Goal: Task Accomplishment & Management: Manage account settings

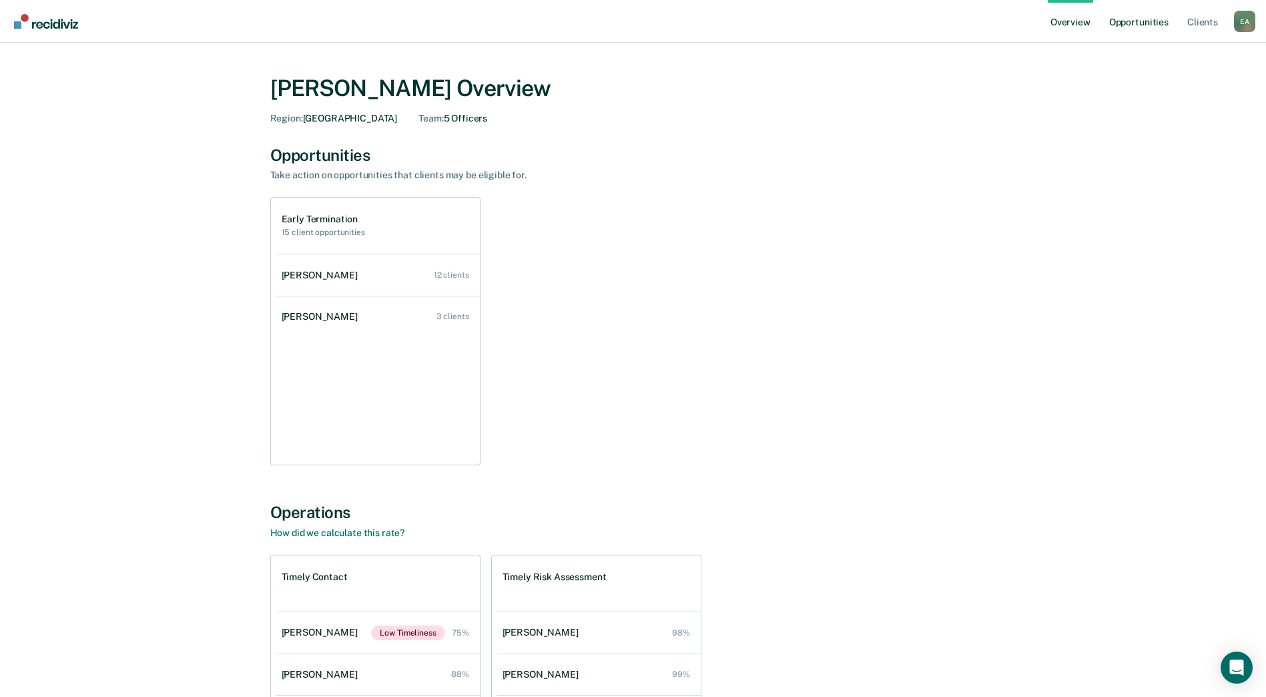
click at [1152, 25] on link "Opportunities" at bounding box center [1138, 21] width 65 height 43
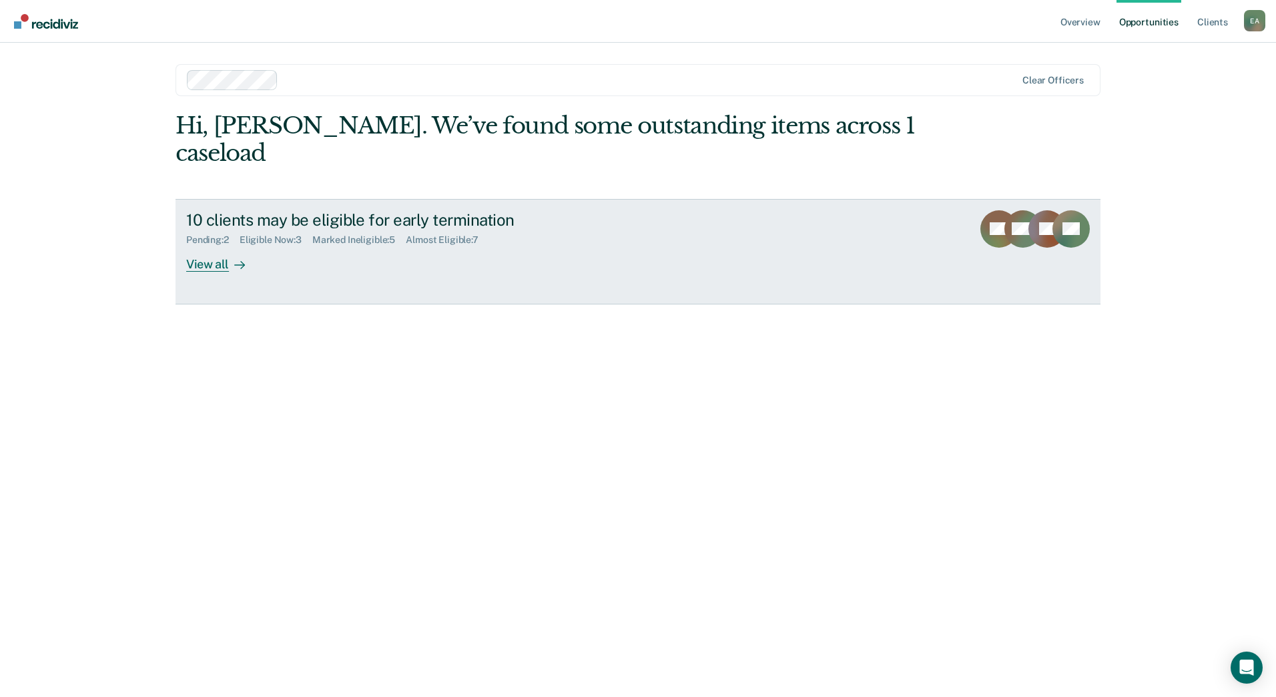
click at [217, 246] on div "View all" at bounding box center [223, 259] width 75 height 26
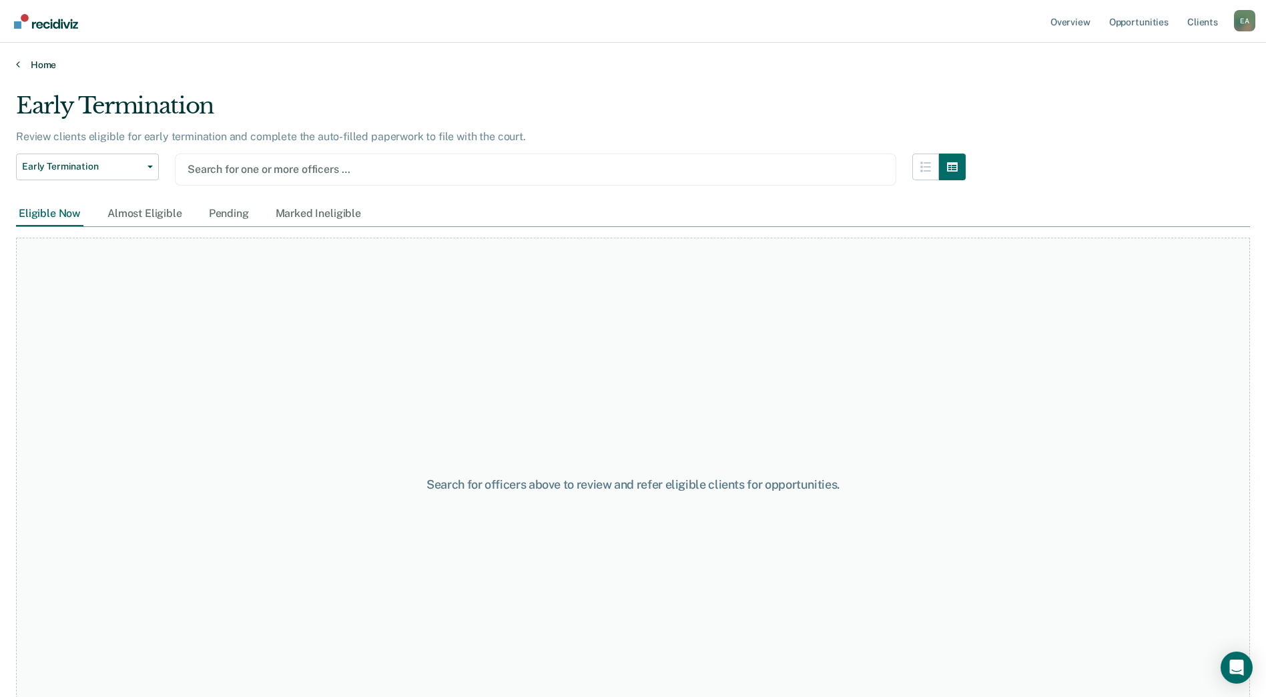
click at [39, 67] on link "Home" at bounding box center [633, 65] width 1234 height 12
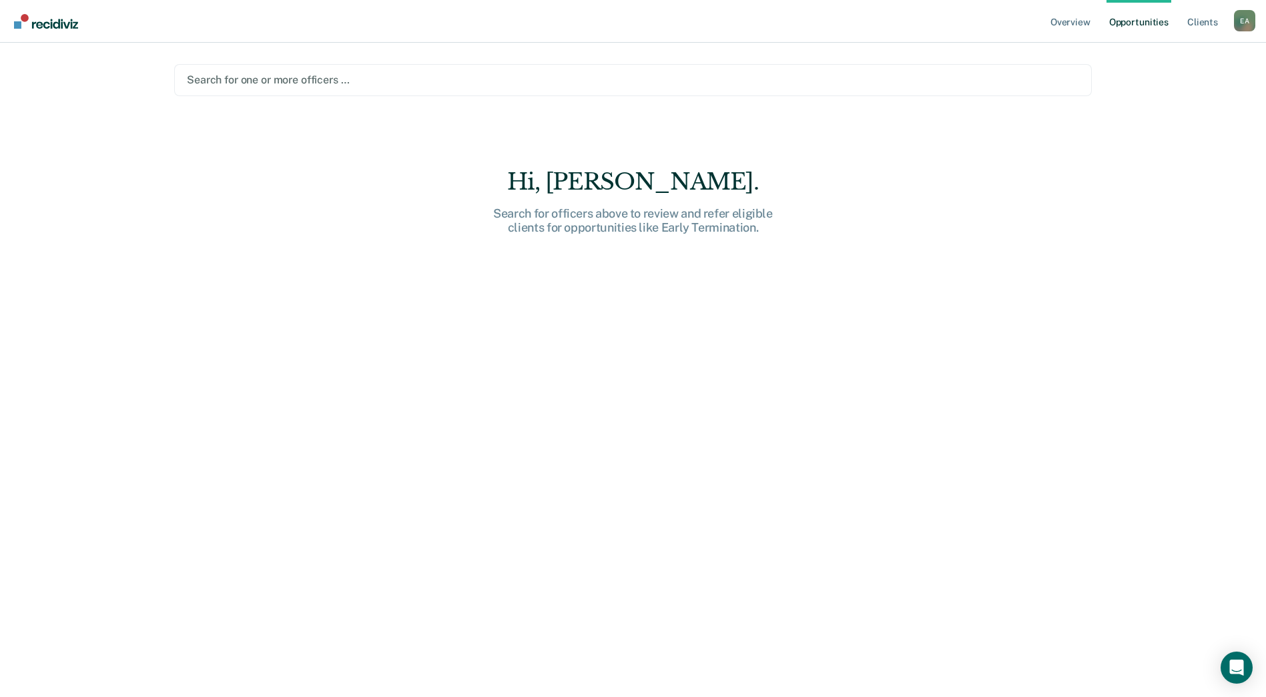
click at [1144, 21] on link "Opportunities" at bounding box center [1138, 21] width 65 height 43
click at [1072, 22] on link "Overview" at bounding box center [1070, 21] width 45 height 43
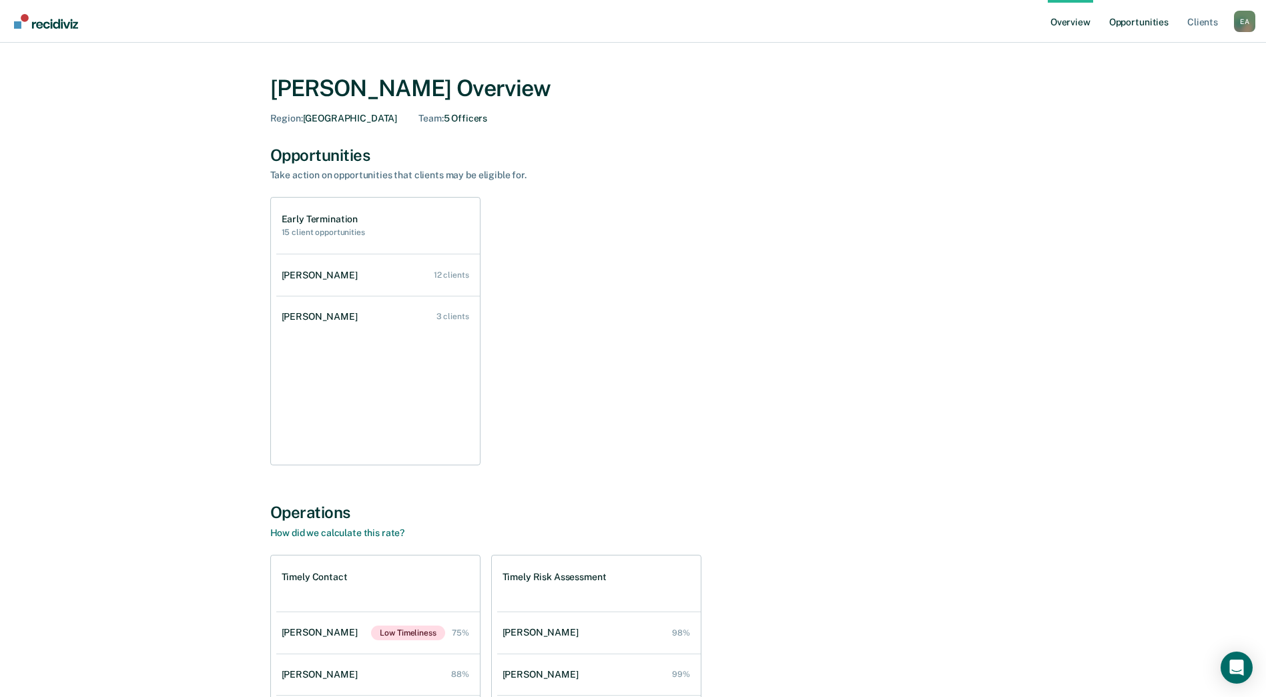
click at [1125, 23] on link "Opportunities" at bounding box center [1138, 21] width 65 height 43
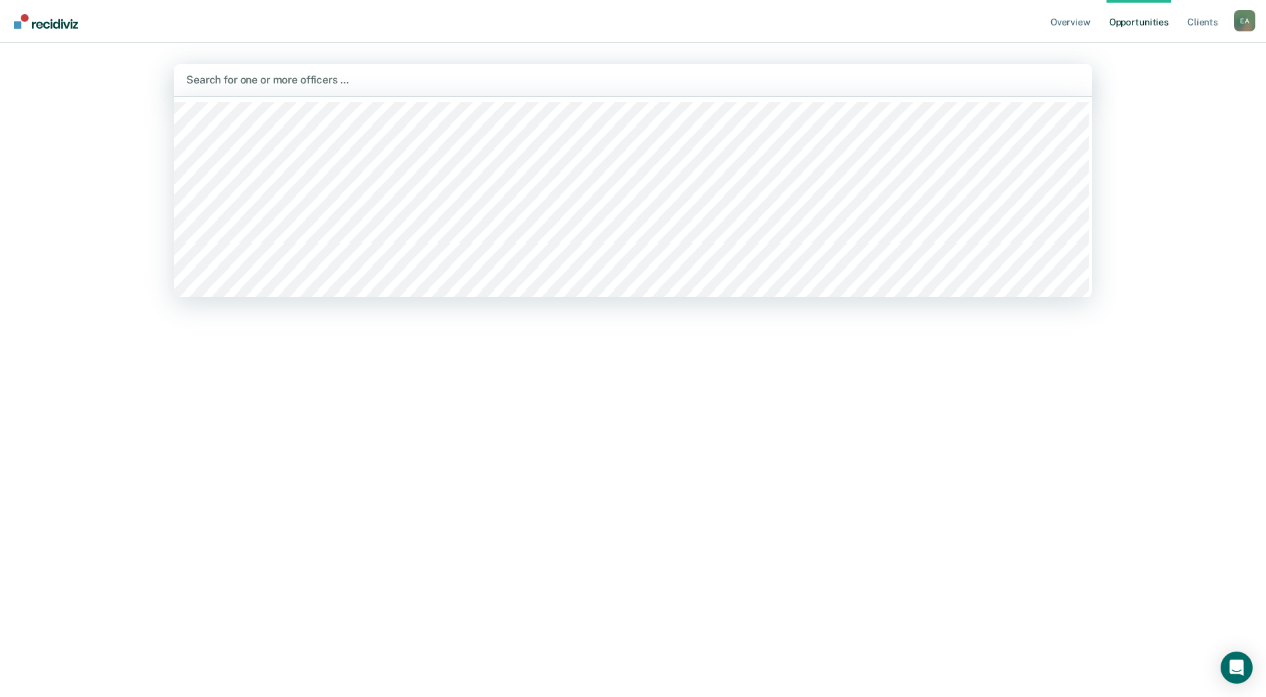
click at [335, 80] on div at bounding box center [632, 79] width 893 height 15
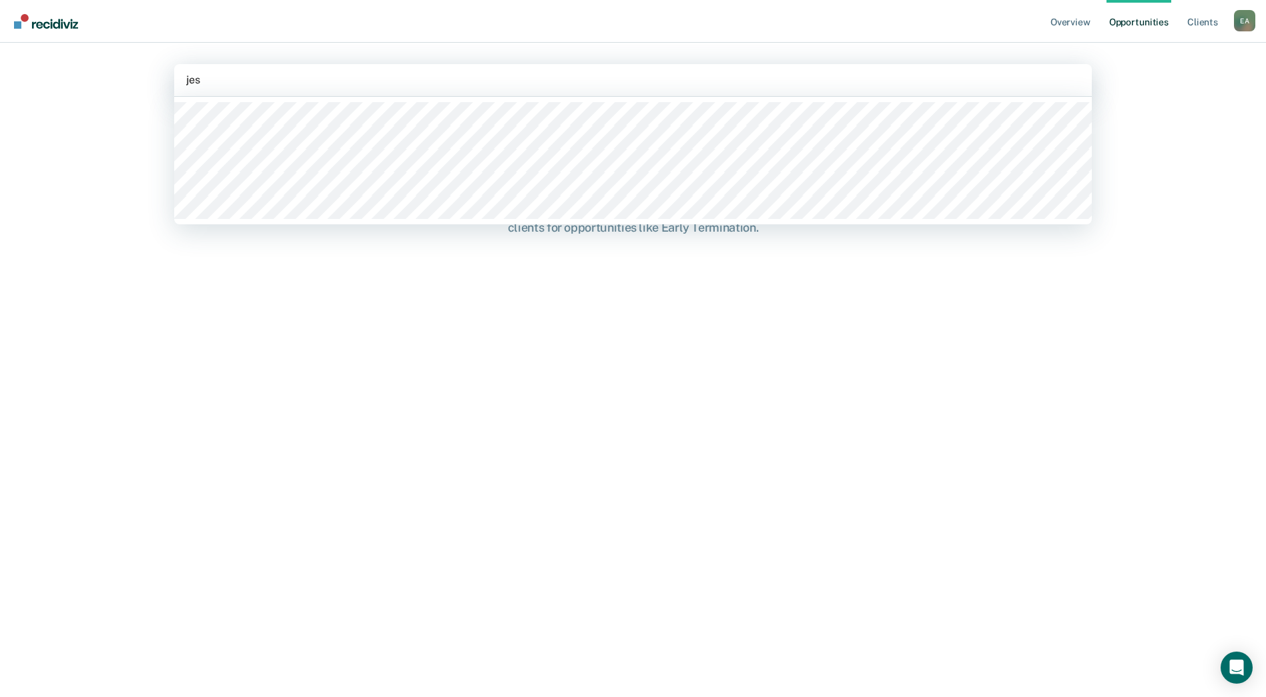
type input "jess"
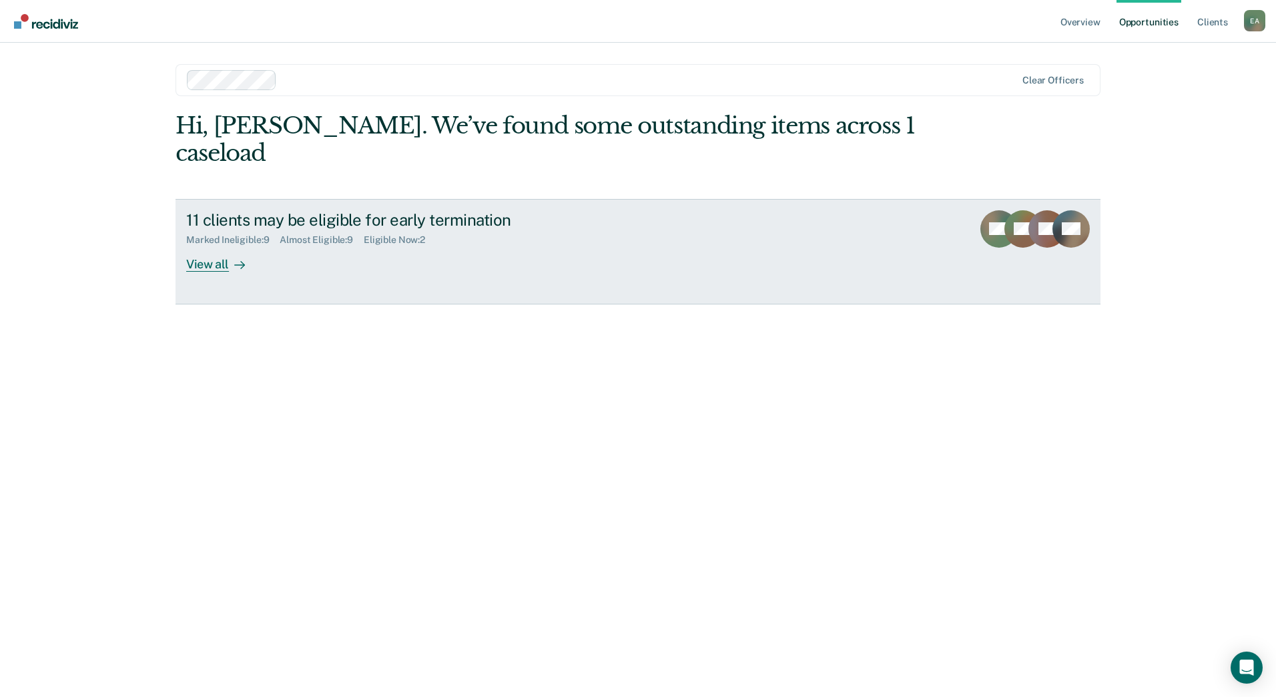
click at [228, 246] on div "View all" at bounding box center [223, 259] width 75 height 26
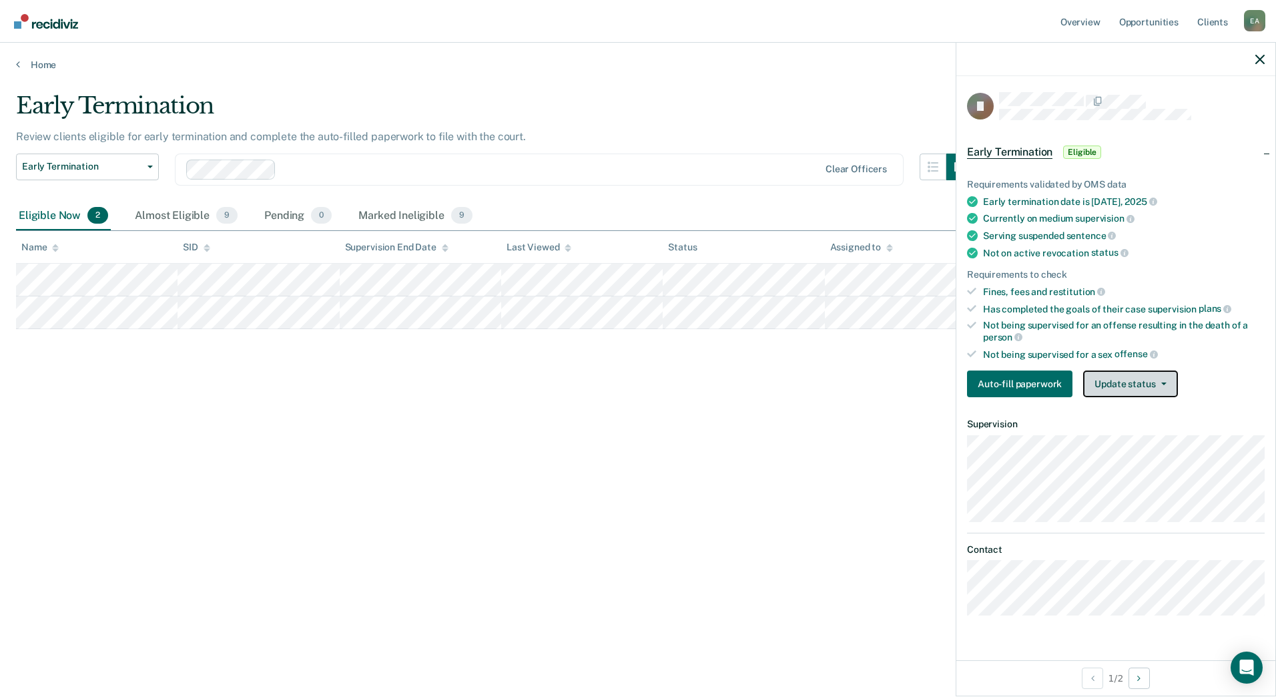
click at [1128, 377] on button "Update status" at bounding box center [1130, 383] width 94 height 27
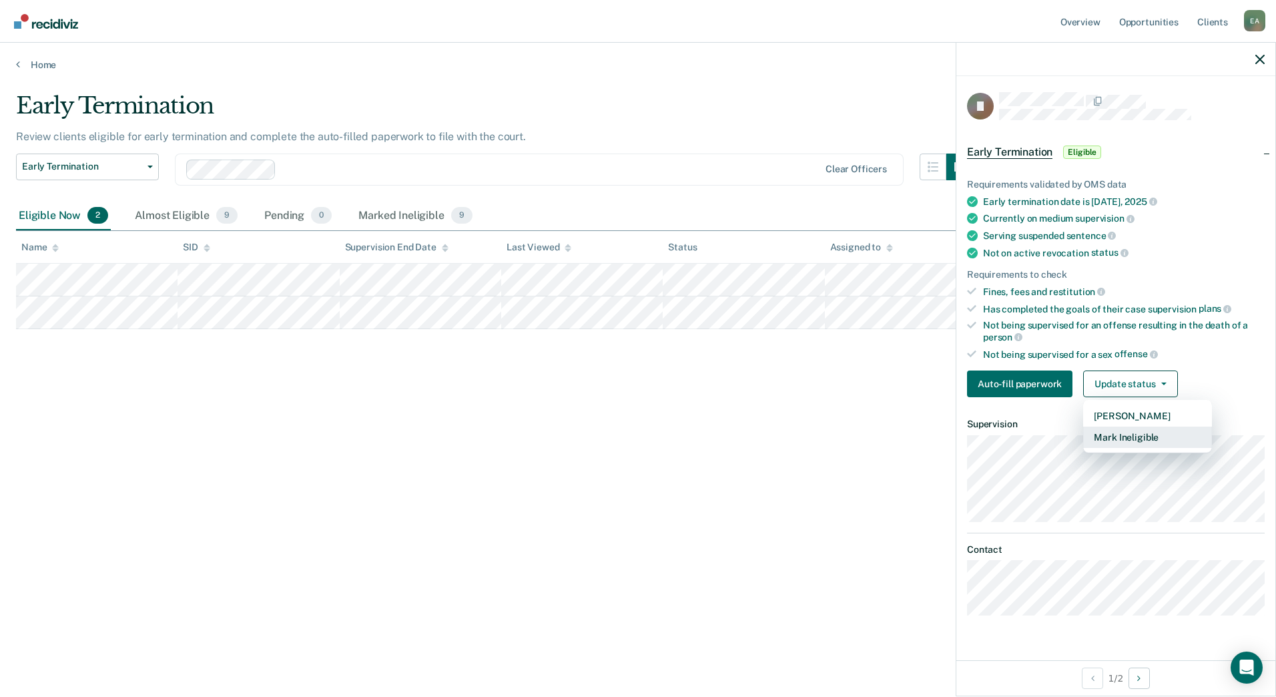
click at [1130, 444] on button "Mark Ineligible" at bounding box center [1147, 436] width 129 height 21
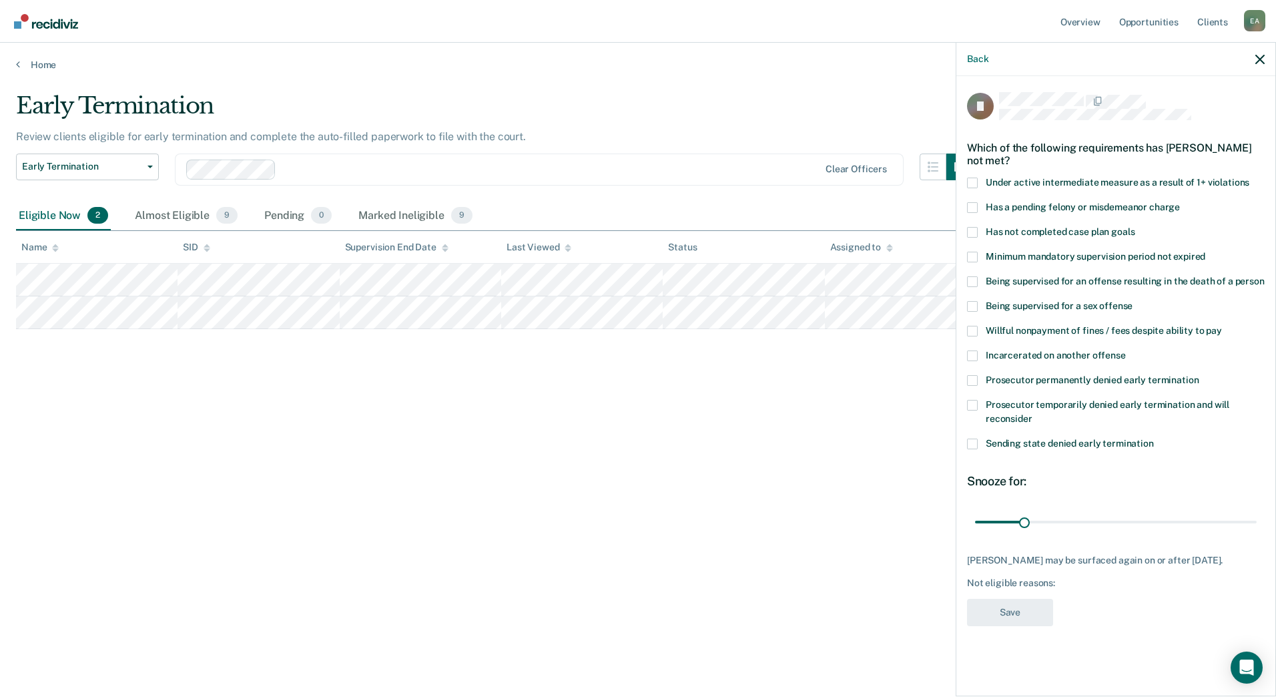
click at [977, 182] on span at bounding box center [972, 182] width 11 height 11
click at [1249, 177] on input "Under active intermediate measure as a result of 1+ violations" at bounding box center [1249, 177] width 0 height 0
drag, startPoint x: 1023, startPoint y: 520, endPoint x: 1115, endPoint y: 520, distance: 92.1
type input "90"
click at [1115, 520] on input "range" at bounding box center [1116, 521] width 282 height 23
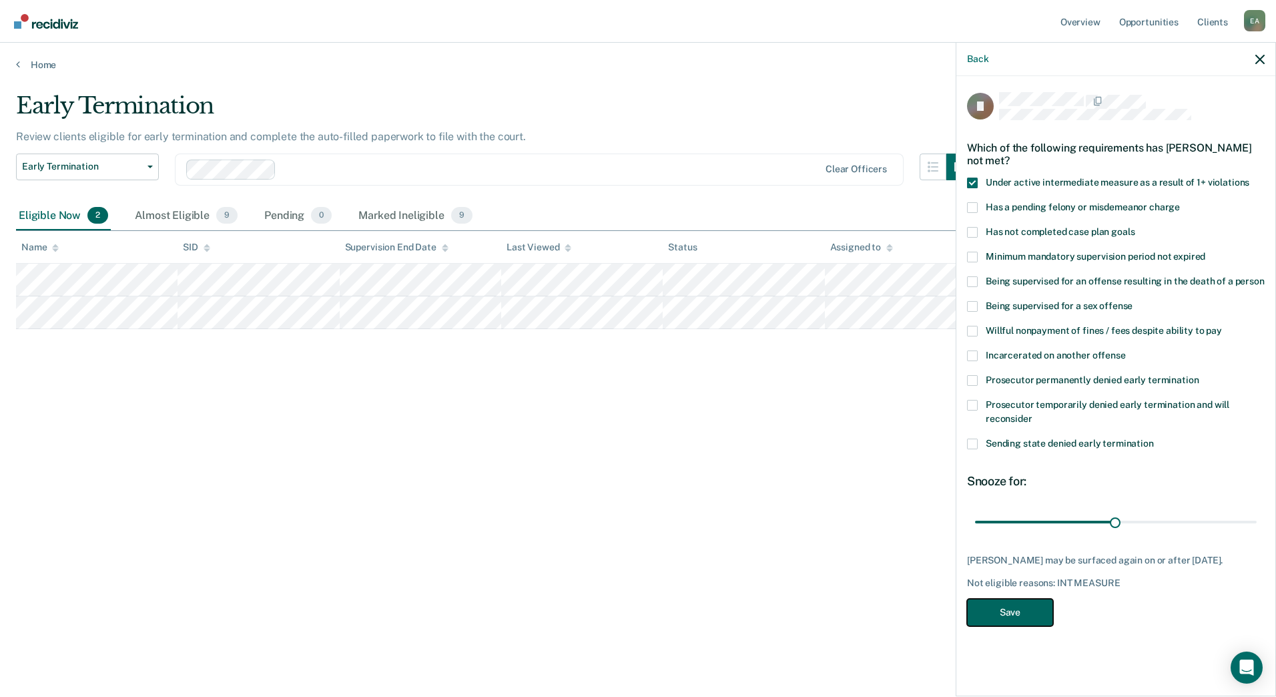
click at [1032, 624] on button "Save" at bounding box center [1010, 612] width 86 height 27
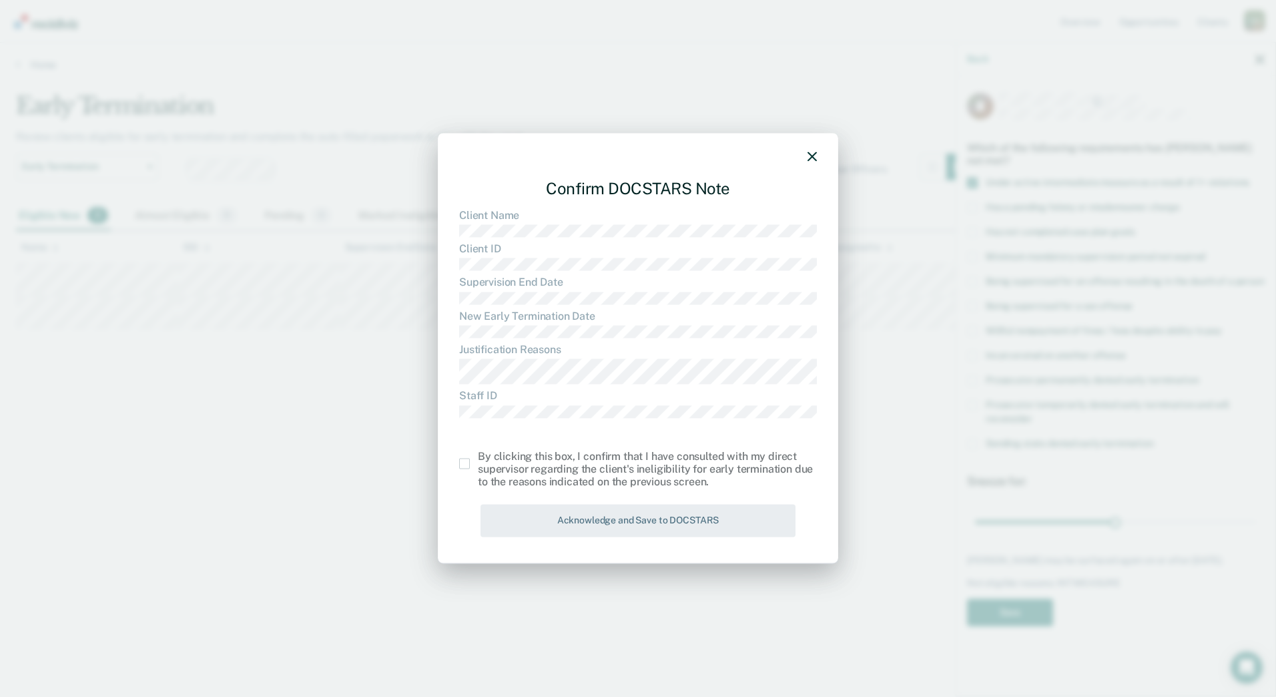
click at [466, 466] on span at bounding box center [464, 463] width 11 height 11
click at [478, 458] on input "checkbox" at bounding box center [478, 458] width 0 height 0
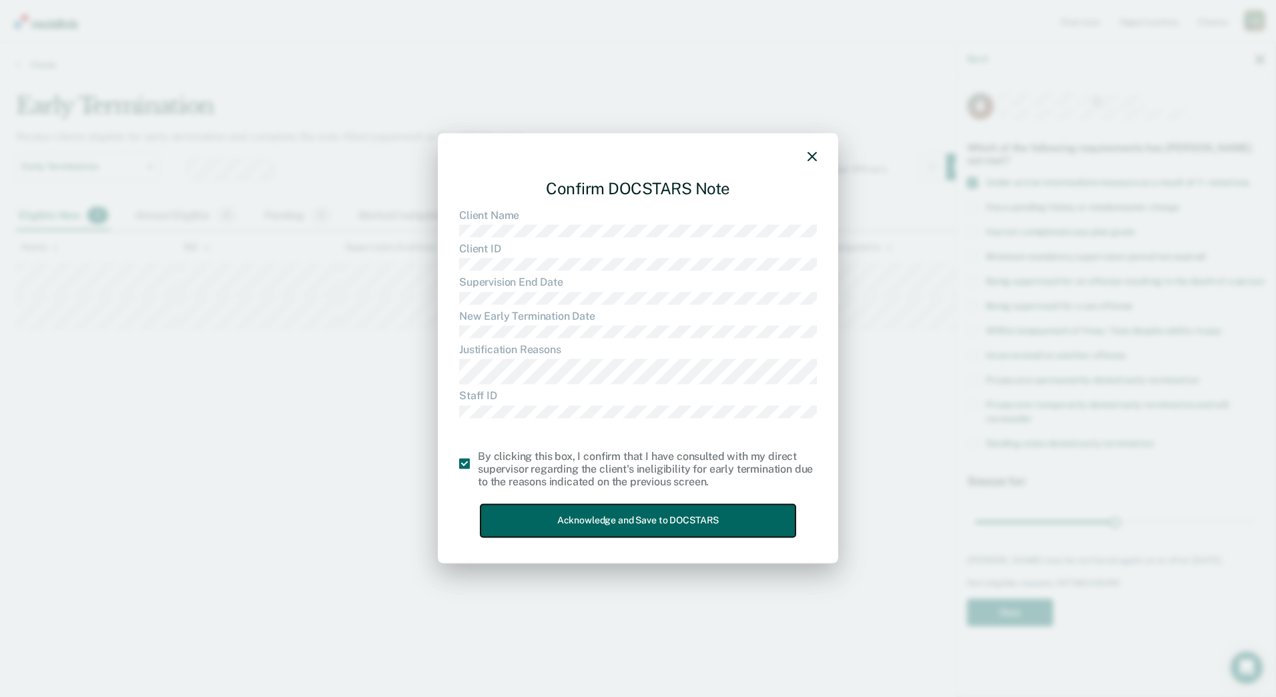
click at [524, 510] on button "Acknowledge and Save to DOCSTARS" at bounding box center [637, 520] width 315 height 33
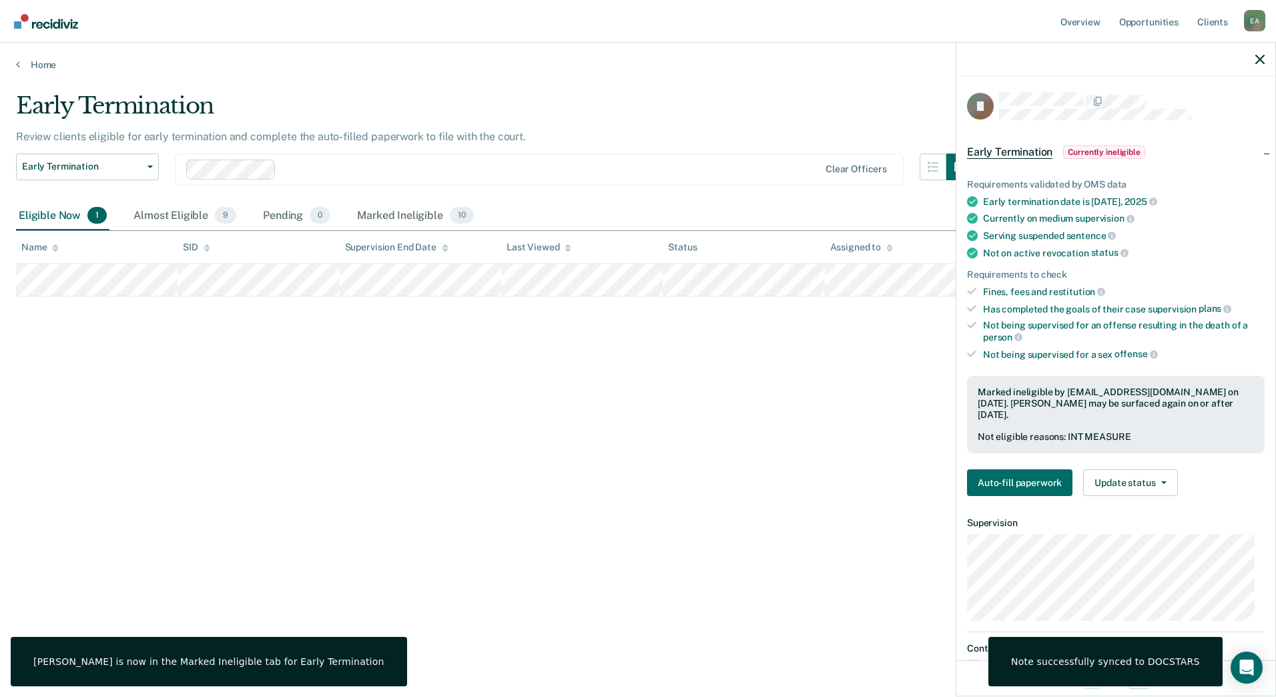
click at [1255, 59] on div at bounding box center [1115, 59] width 319 height 33
click at [1258, 61] on icon "button" at bounding box center [1259, 59] width 9 height 9
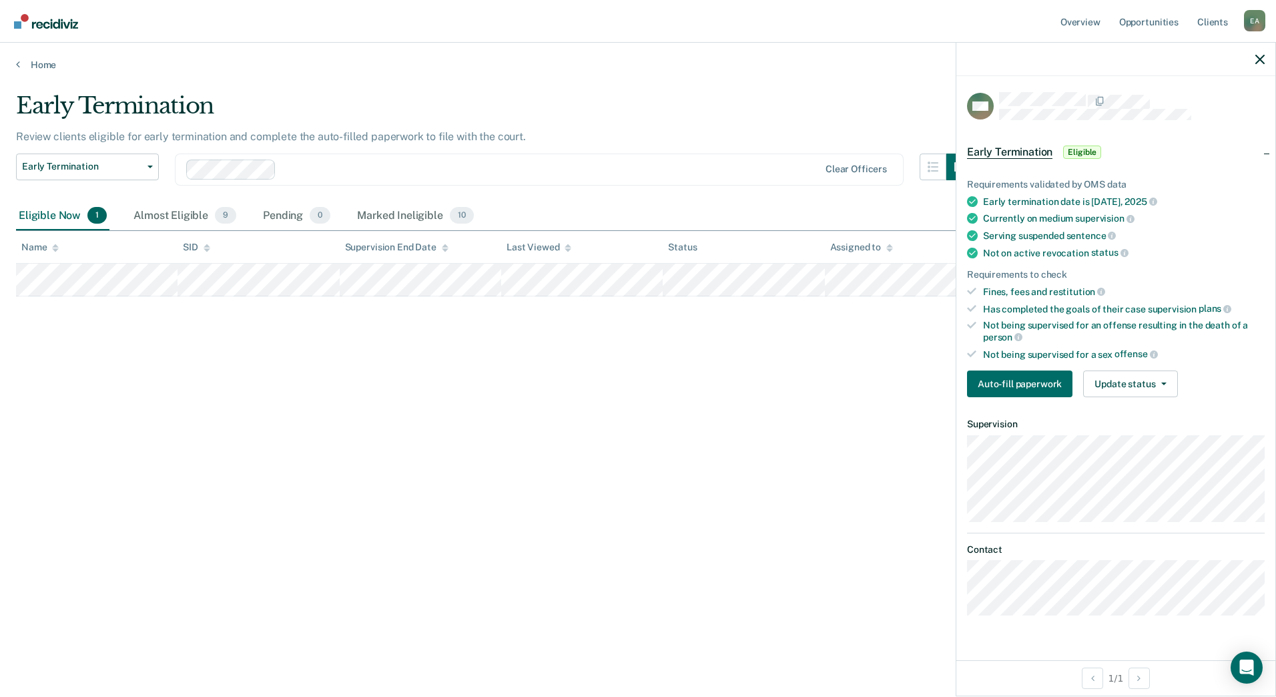
click at [1152, 365] on div "Requirements validated by OMS data Early termination date is Sep 7, 2025 Curren…" at bounding box center [1115, 282] width 319 height 250
click at [1151, 376] on button "Update status" at bounding box center [1130, 383] width 94 height 27
click at [1124, 436] on button "Mark Ineligible" at bounding box center [1147, 436] width 129 height 21
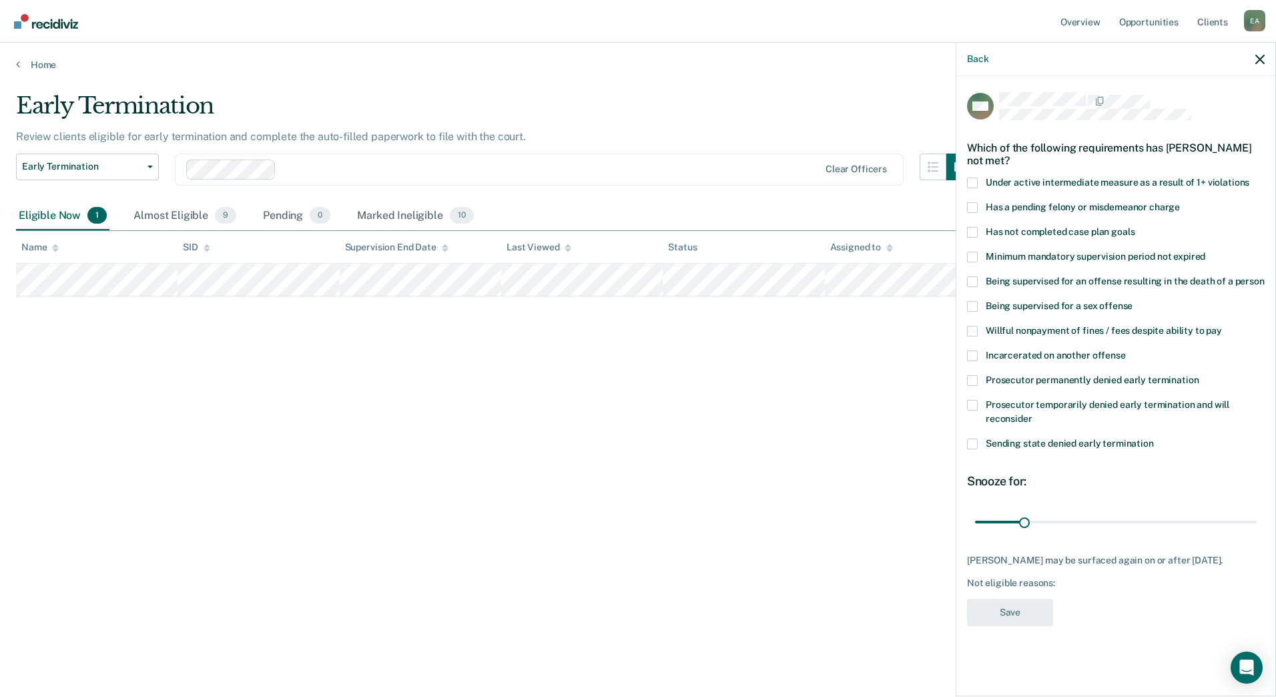
click at [972, 230] on span at bounding box center [972, 232] width 11 height 11
click at [1134, 227] on input "Has not completed case plan goals" at bounding box center [1134, 227] width 0 height 0
drag, startPoint x: 1024, startPoint y: 522, endPoint x: 1115, endPoint y: 526, distance: 90.8
type input "90"
click at [1115, 526] on input "range" at bounding box center [1116, 521] width 282 height 23
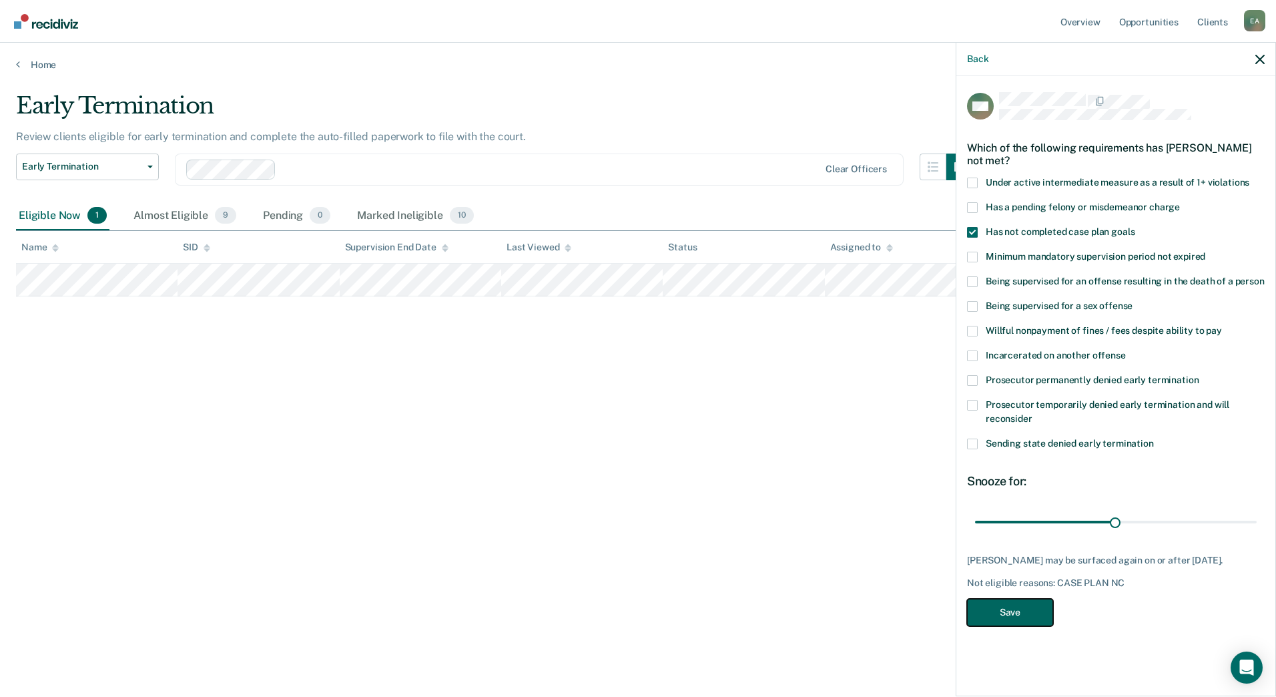
click at [1000, 620] on button "Save" at bounding box center [1010, 612] width 86 height 27
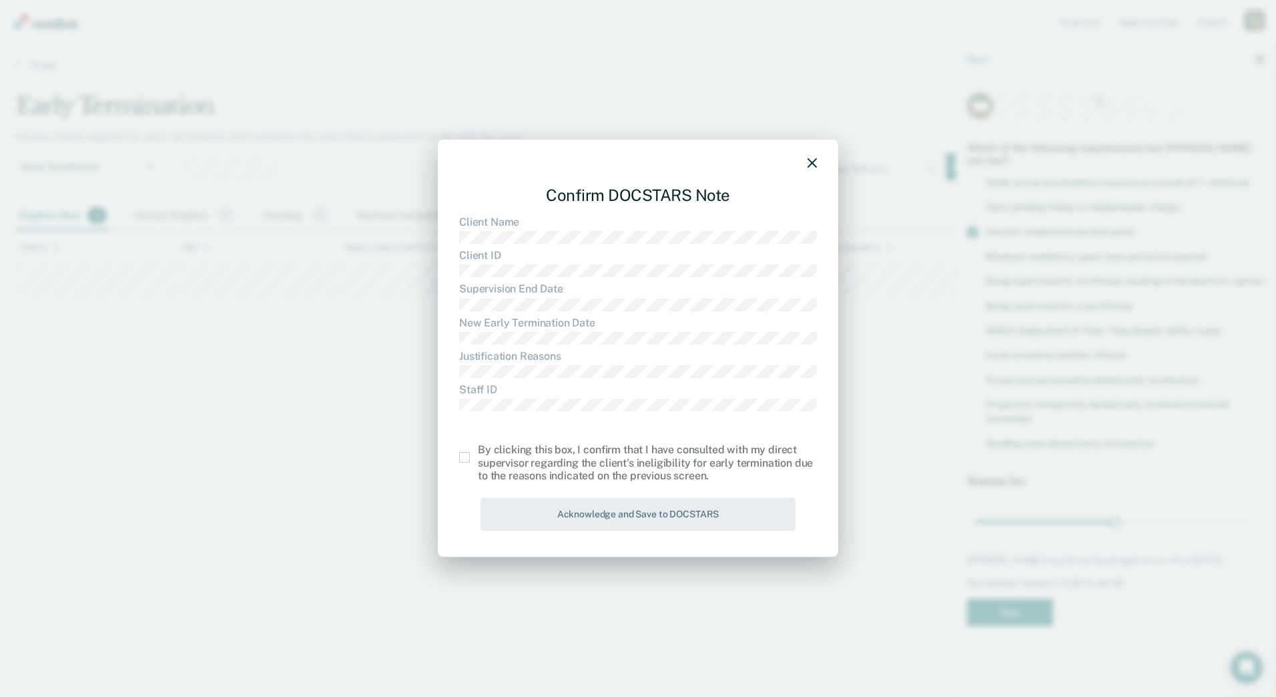
click at [463, 456] on span at bounding box center [464, 457] width 11 height 11
click at [478, 452] on input "checkbox" at bounding box center [478, 452] width 0 height 0
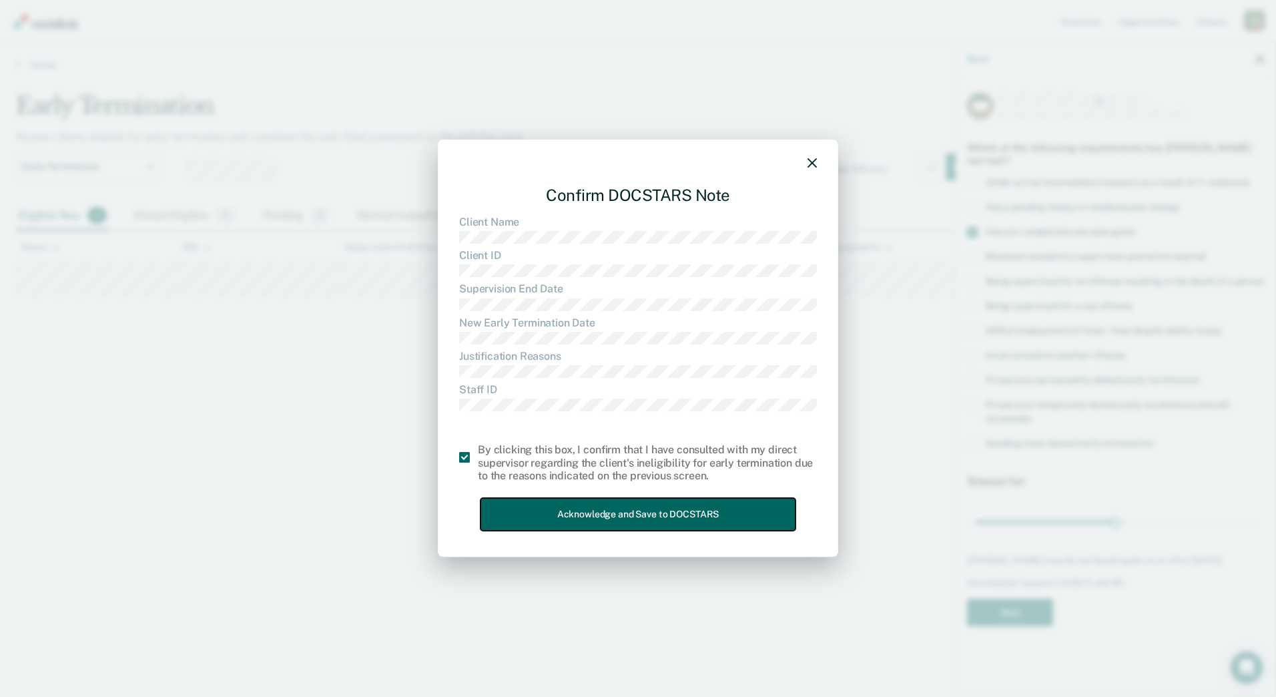
click at [539, 511] on button "Acknowledge and Save to DOCSTARS" at bounding box center [637, 514] width 315 height 33
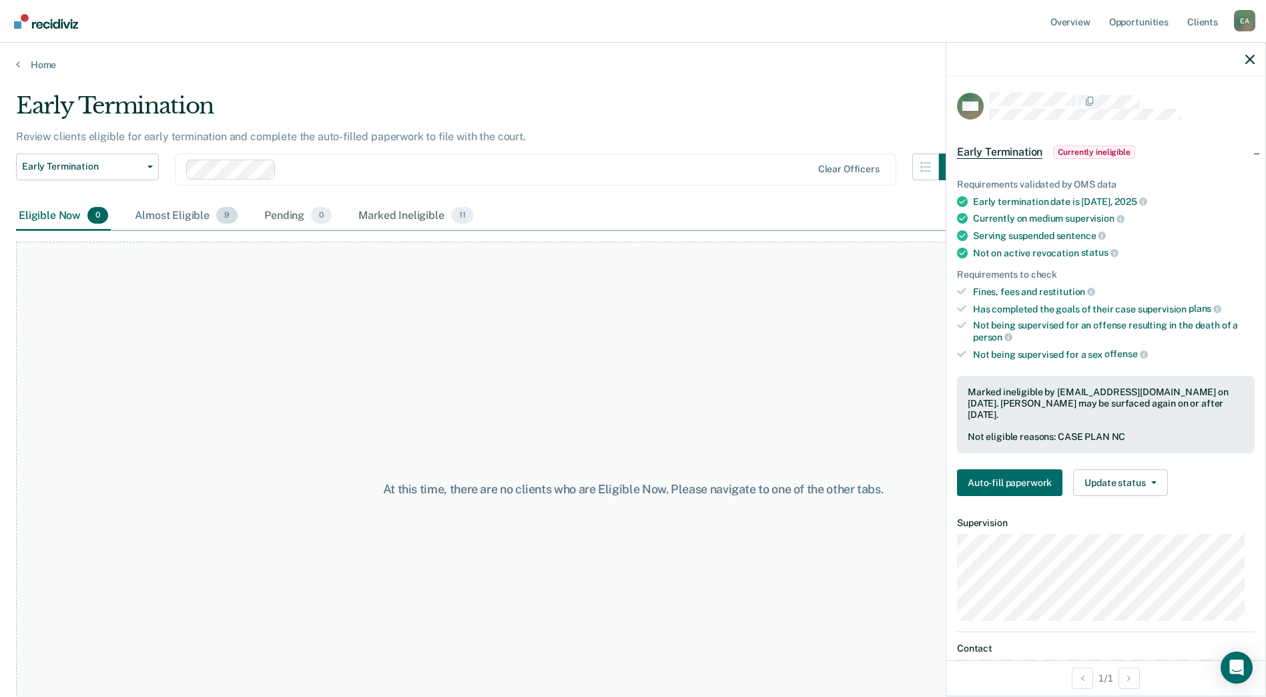
click at [165, 224] on div "Almost Eligible 9" at bounding box center [186, 216] width 108 height 29
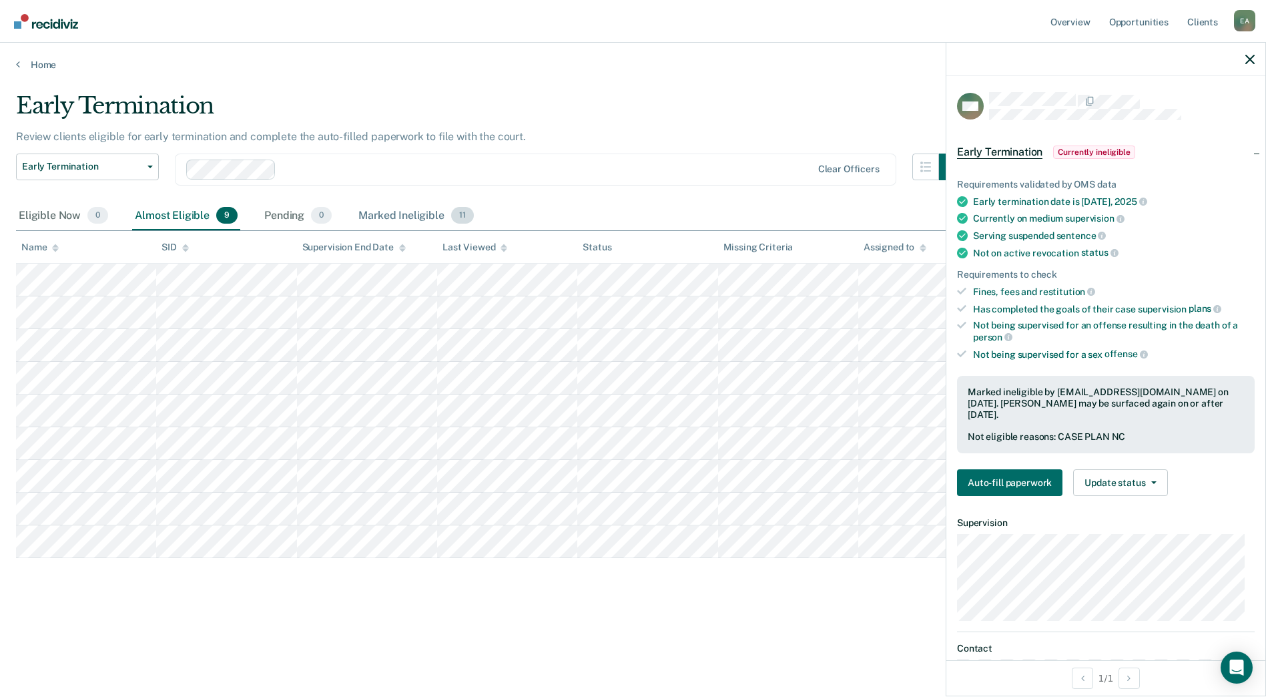
click at [408, 211] on div "Marked Ineligible 11" at bounding box center [416, 216] width 120 height 29
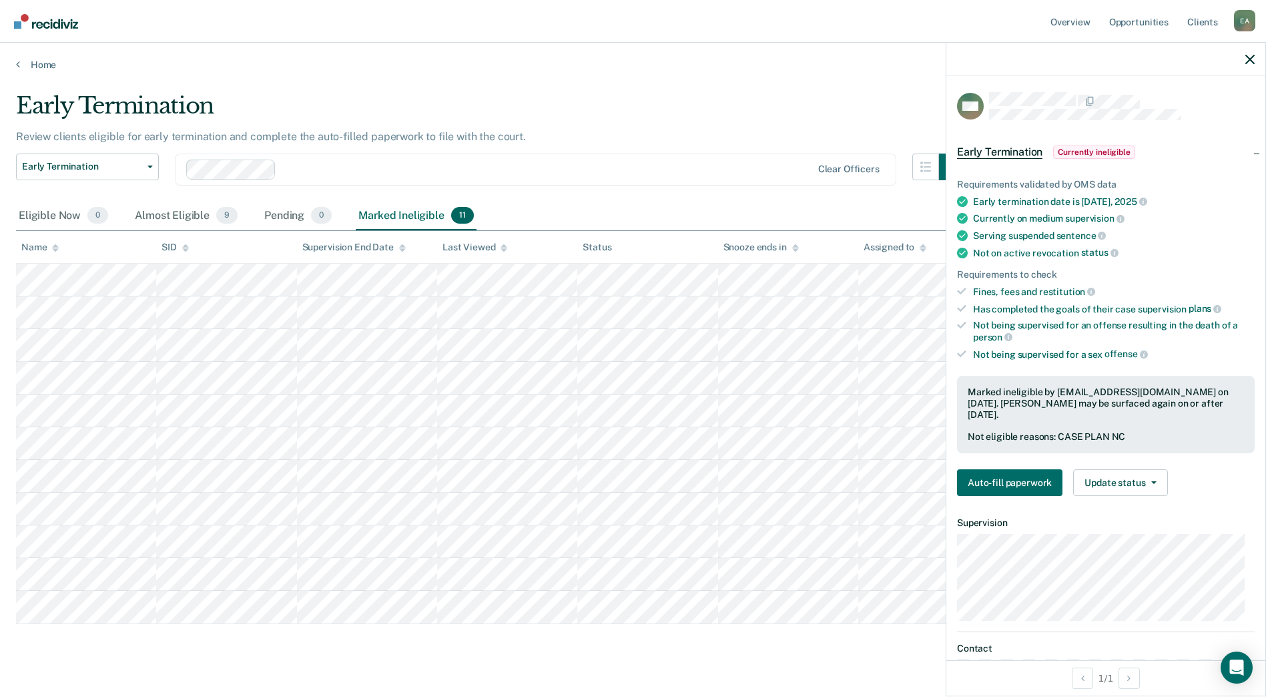
click at [546, 137] on div "Review clients eligible for early termination and complete the auto-filled pape…" at bounding box center [491, 141] width 950 height 23
